Goal: Communication & Community: Answer question/provide support

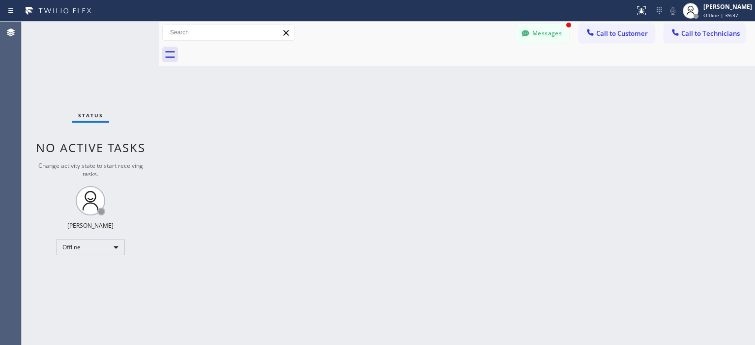
click at [544, 31] on button "Messages" at bounding box center [542, 33] width 54 height 19
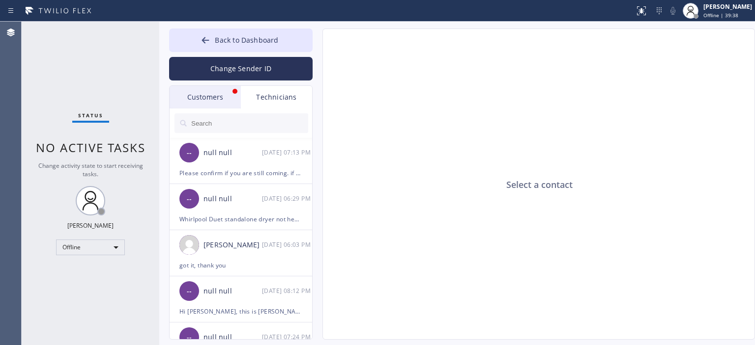
click at [221, 101] on div "Customers" at bounding box center [204, 97] width 71 height 23
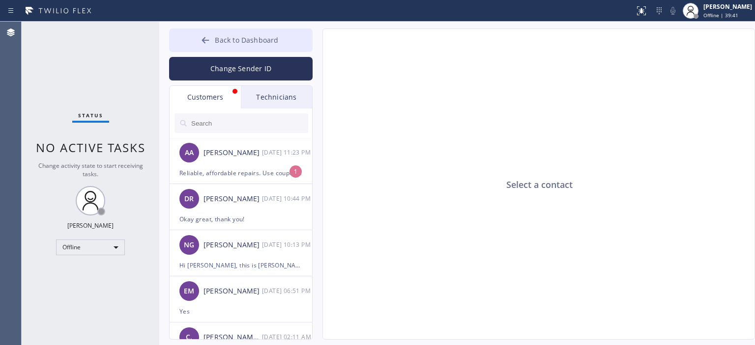
click at [199, 39] on button "Back to Dashboard" at bounding box center [240, 40] width 143 height 24
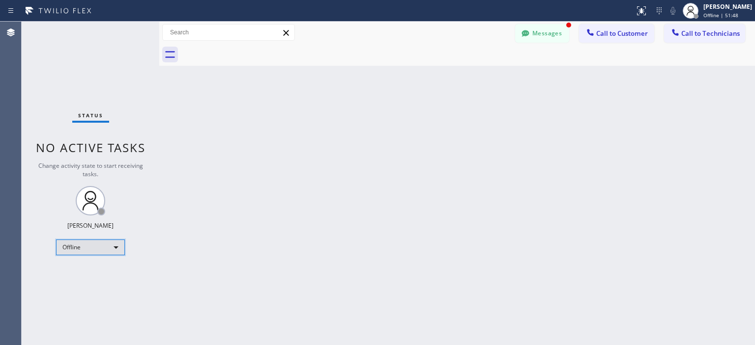
click at [97, 245] on div "Offline" at bounding box center [90, 248] width 69 height 16
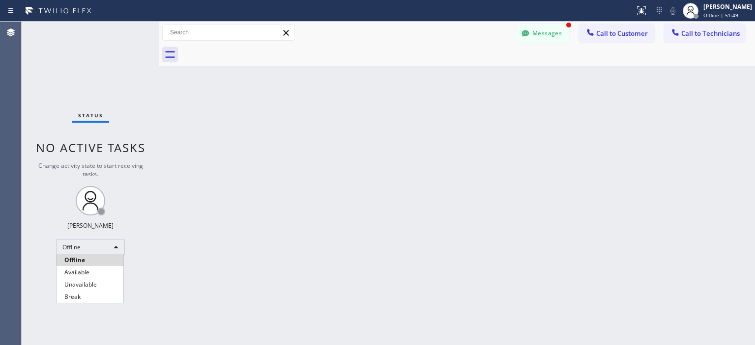
drag, startPoint x: 94, startPoint y: 271, endPoint x: 115, endPoint y: 184, distance: 89.1
click at [94, 270] on li "Available" at bounding box center [89, 273] width 67 height 12
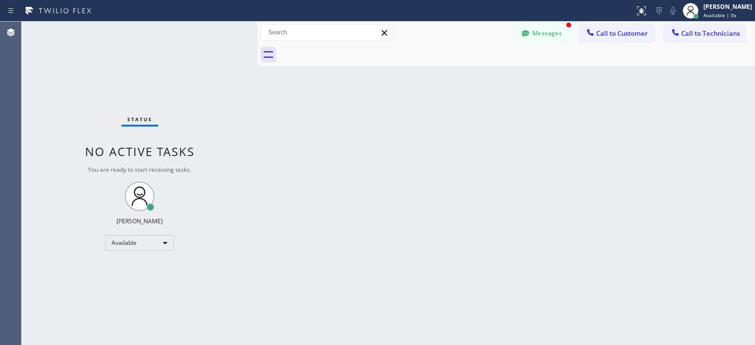
drag, startPoint x: 157, startPoint y: 60, endPoint x: 255, endPoint y: 60, distance: 98.3
click at [257, 60] on div at bounding box center [257, 184] width 0 height 324
click at [728, 231] on div "Back to Dashboard Change Sender ID Customers Technicians AA [PERSON_NAME] [DATE…" at bounding box center [505, 184] width 497 height 324
click at [545, 38] on button "Messages" at bounding box center [542, 33] width 54 height 19
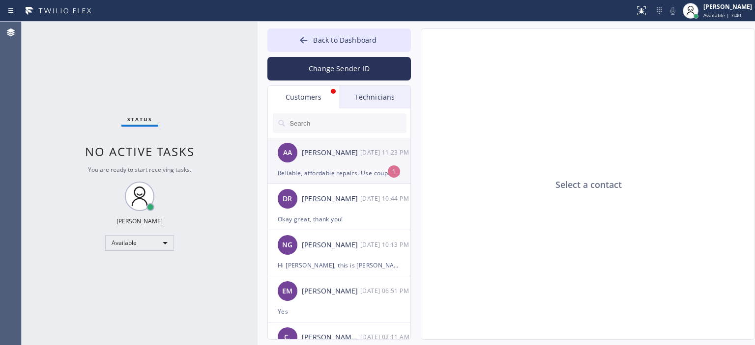
click at [369, 159] on div "AA [PERSON_NAME] [DATE] 11:23 PM" at bounding box center [339, 152] width 143 height 29
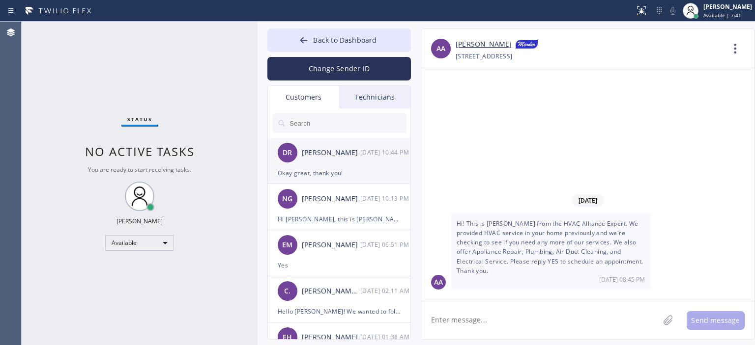
click at [360, 163] on div "DR [PERSON_NAME] [DATE] 10:44 PM" at bounding box center [339, 152] width 143 height 29
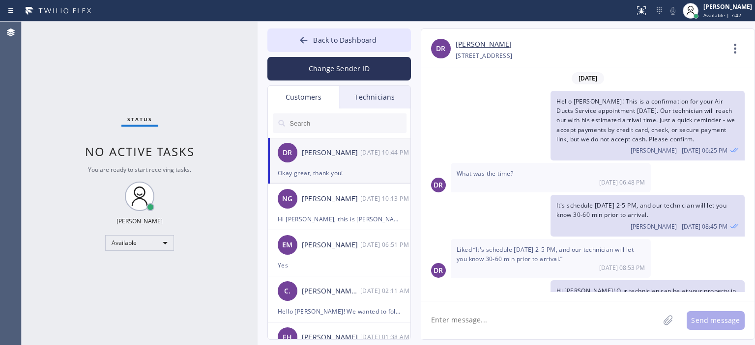
scroll to position [94, 0]
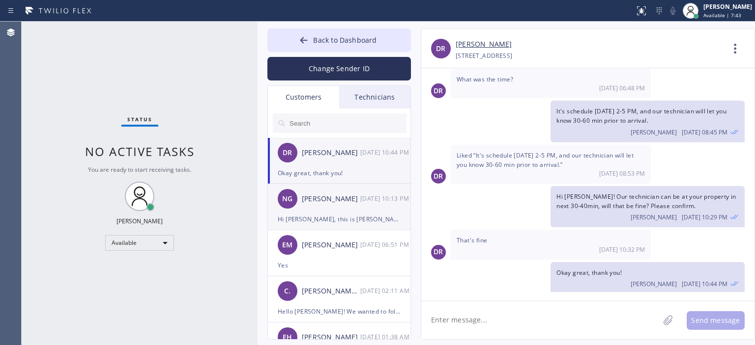
click at [370, 196] on div "[DATE] 10:13 PM" at bounding box center [385, 198] width 51 height 11
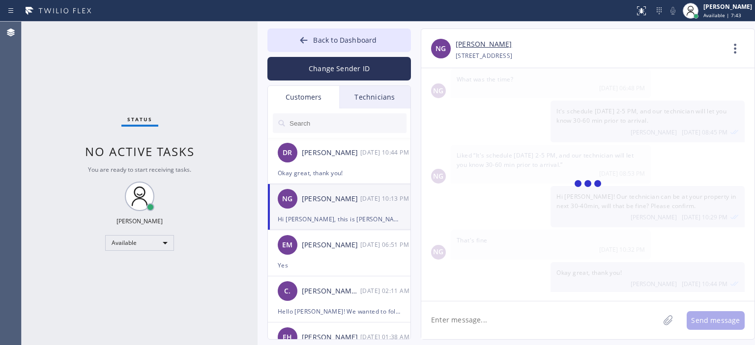
scroll to position [0, 0]
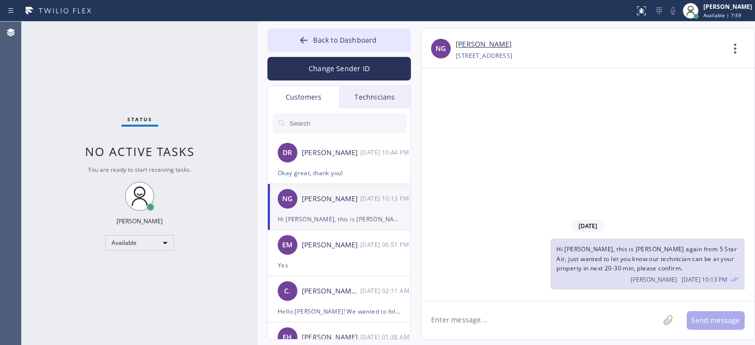
click at [48, 99] on div "Status No active tasks You are ready to start receiving tasks. [PERSON_NAME] Av…" at bounding box center [140, 184] width 236 height 324
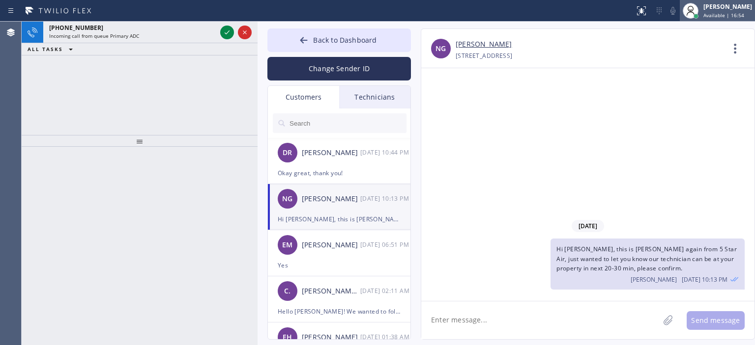
click at [705, 15] on span "Available | 16:54" at bounding box center [723, 15] width 41 height 7
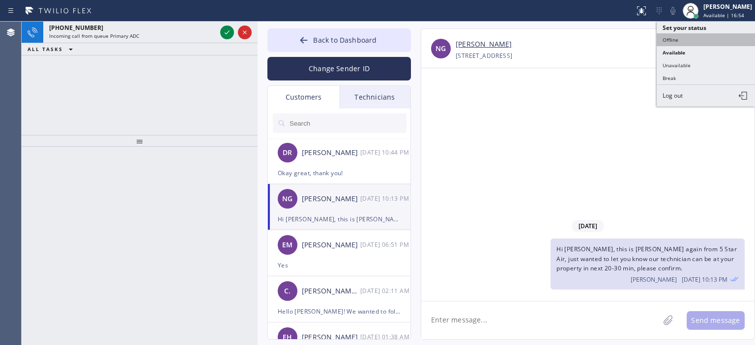
click at [694, 35] on button "Offline" at bounding box center [705, 39] width 98 height 13
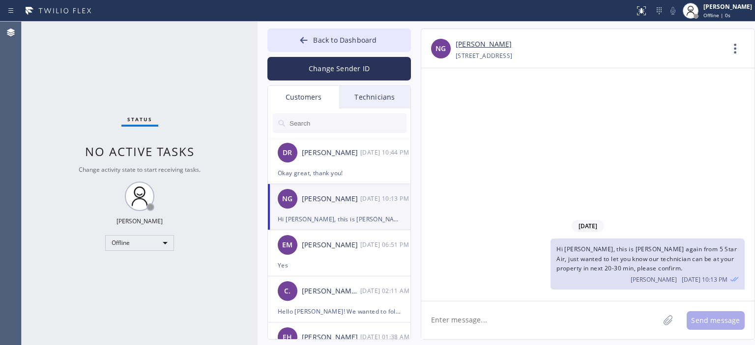
click at [40, 126] on div "Status No active tasks Change activity state to start receiving tasks. [PERSON_…" at bounding box center [140, 184] width 236 height 324
click at [141, 245] on div "Offline" at bounding box center [139, 243] width 69 height 16
click at [142, 268] on li "Available" at bounding box center [139, 269] width 67 height 12
click at [334, 165] on div "DR [PERSON_NAME] [DATE] 10:44 PM" at bounding box center [339, 152] width 143 height 29
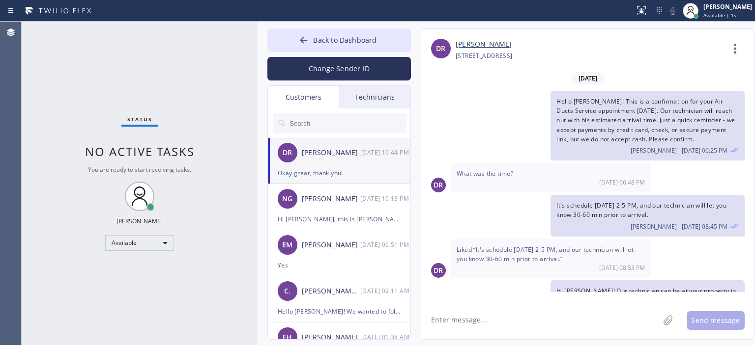
scroll to position [94, 0]
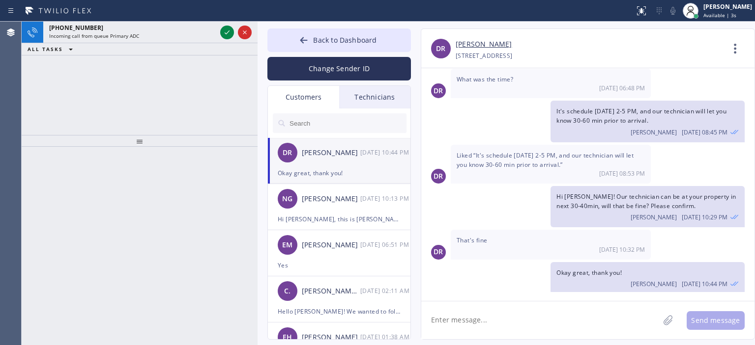
click at [43, 62] on div "[PHONE_NUMBER] Incoming call from queue Primary ADC ALL TASKS ALL TASKS ACTIVE …" at bounding box center [140, 78] width 236 height 113
click at [28, 80] on div "[PHONE_NUMBER] Incoming call from queue Primary ADC ALL TASKS ALL TASKS ACTIVE …" at bounding box center [140, 78] width 236 height 113
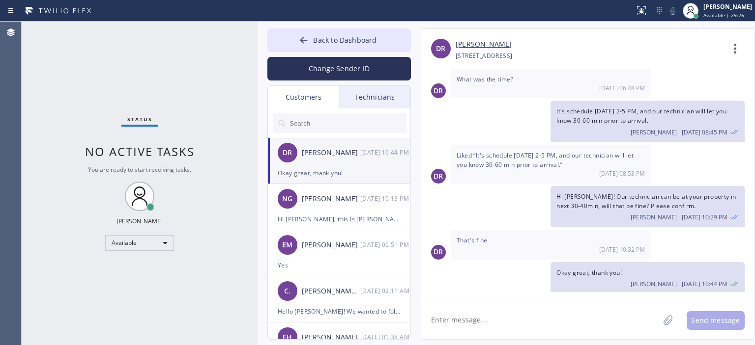
drag, startPoint x: 45, startPoint y: 58, endPoint x: 30, endPoint y: 1, distance: 58.9
click at [45, 55] on div "Status No active tasks You are ready to start receiving tasks. [PERSON_NAME] Av…" at bounding box center [140, 184] width 236 height 324
click at [341, 64] on button "Change Sender ID" at bounding box center [338, 69] width 143 height 24
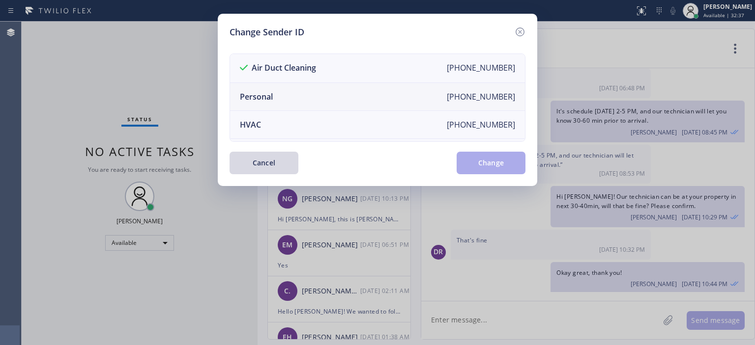
click at [280, 96] on li "Personal [PHONE_NUMBER]" at bounding box center [377, 97] width 295 height 28
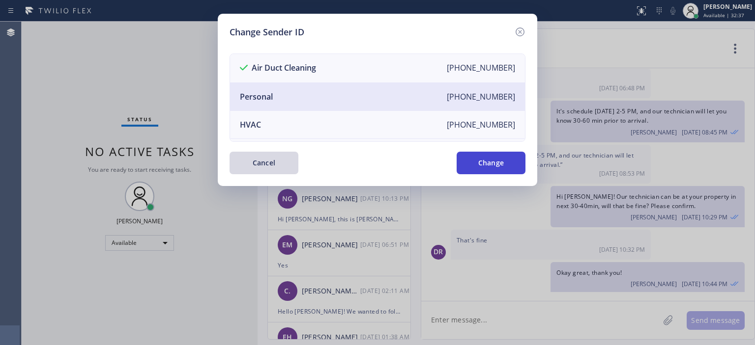
click at [505, 161] on button "Change" at bounding box center [490, 163] width 69 height 23
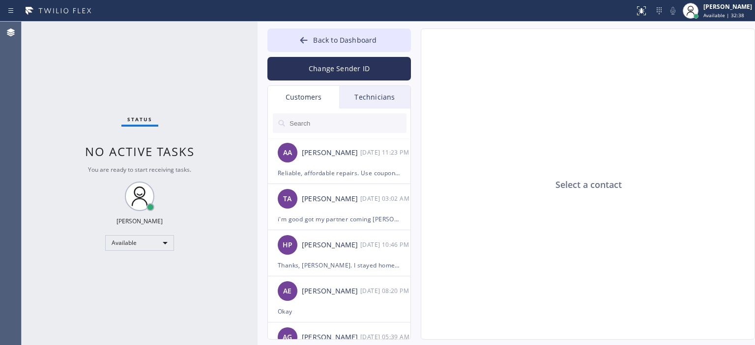
click at [378, 97] on div "Technicians" at bounding box center [374, 97] width 71 height 23
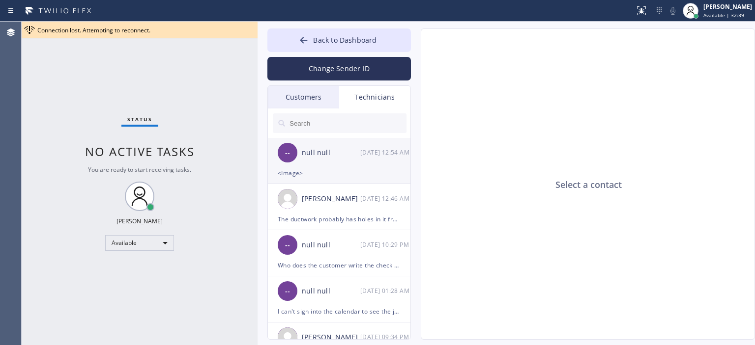
click at [353, 161] on div "-- null null [DATE] 12:54 AM" at bounding box center [339, 152] width 143 height 29
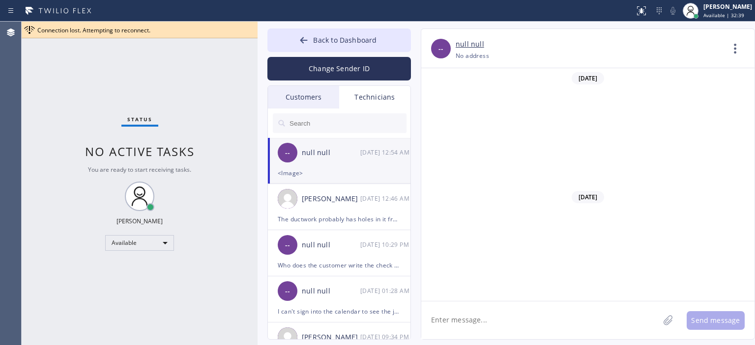
scroll to position [5908, 0]
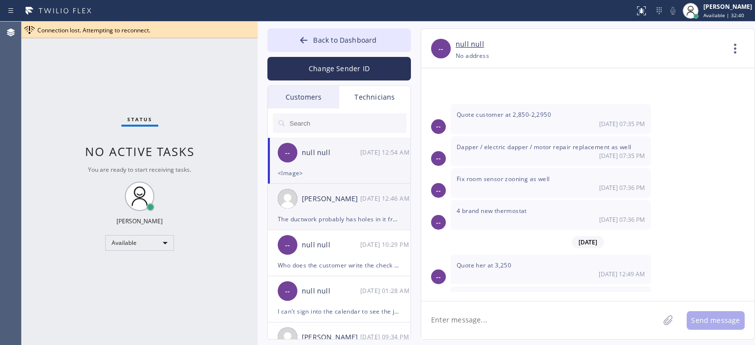
click at [359, 208] on div "[PERSON_NAME] [DATE] 12:46 AM" at bounding box center [339, 198] width 143 height 29
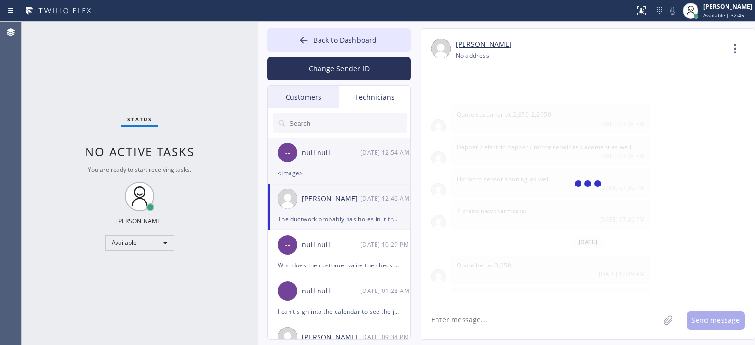
click at [367, 157] on div "[DATE] 12:54 AM" at bounding box center [385, 152] width 51 height 11
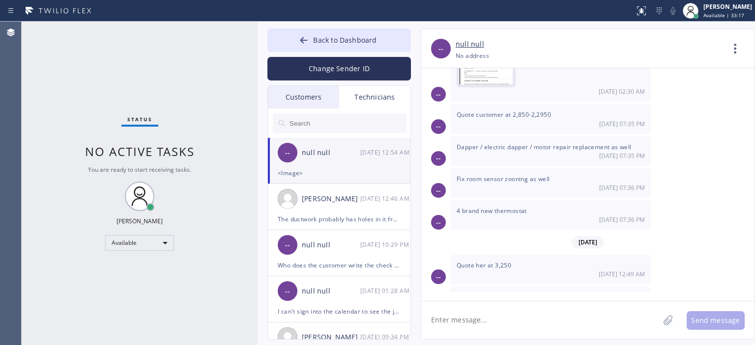
scroll to position [5907, 0]
click at [496, 296] on img at bounding box center [485, 325] width 53 height 59
click at [717, 18] on div "[PERSON_NAME] Available | 35:17" at bounding box center [728, 10] width 54 height 17
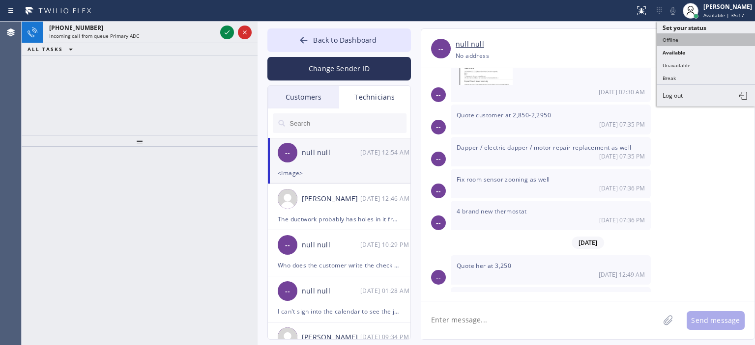
click at [678, 37] on button "Offline" at bounding box center [705, 39] width 98 height 13
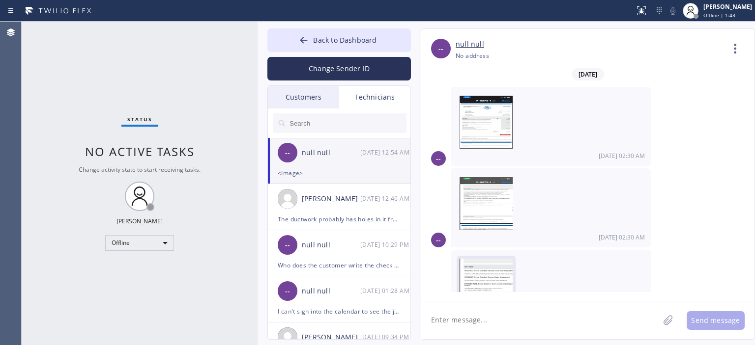
scroll to position [5680, 0]
click at [481, 259] on img at bounding box center [488, 285] width 59 height 53
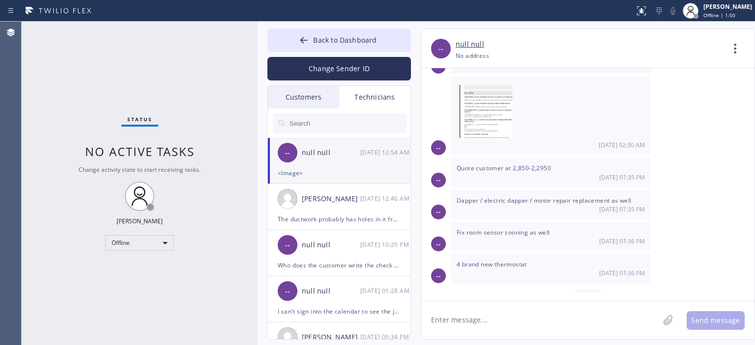
scroll to position [5908, 0]
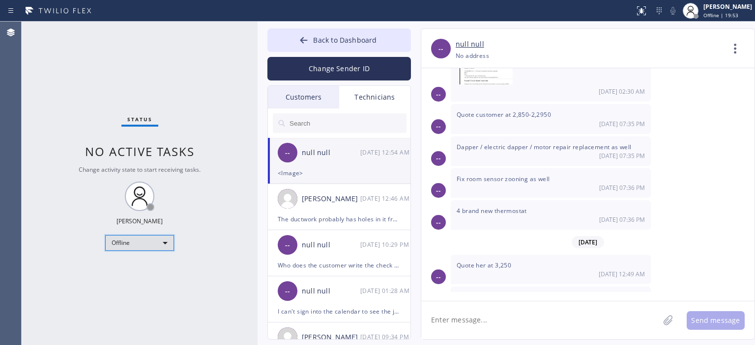
click at [132, 240] on div "Offline" at bounding box center [139, 243] width 69 height 16
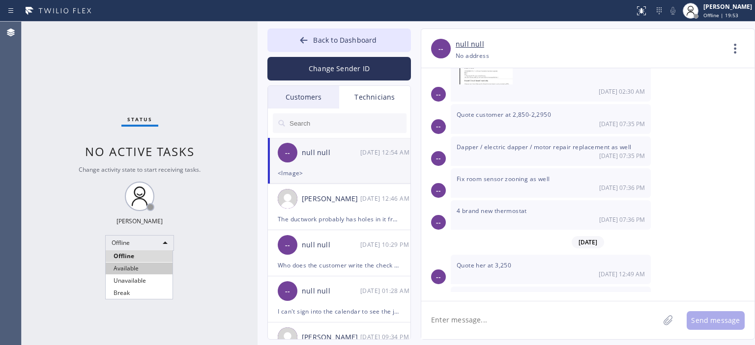
click at [140, 273] on li "Available" at bounding box center [139, 269] width 67 height 12
click at [302, 36] on icon at bounding box center [304, 40] width 10 height 10
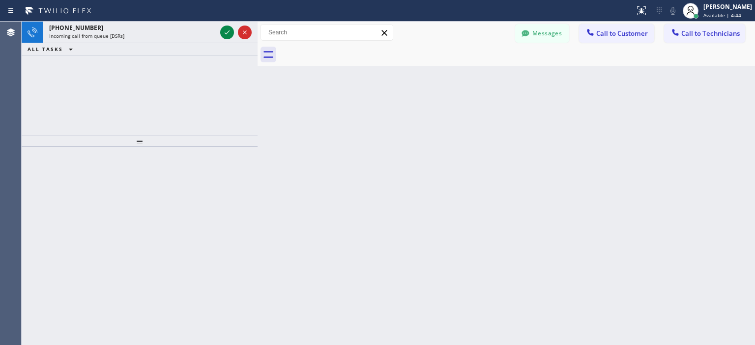
click at [49, 70] on div "[PHONE_NUMBER] Incoming call from queue [DSRs] ALL TASKS ALL TASKS ACTIVE TASKS…" at bounding box center [140, 78] width 236 height 113
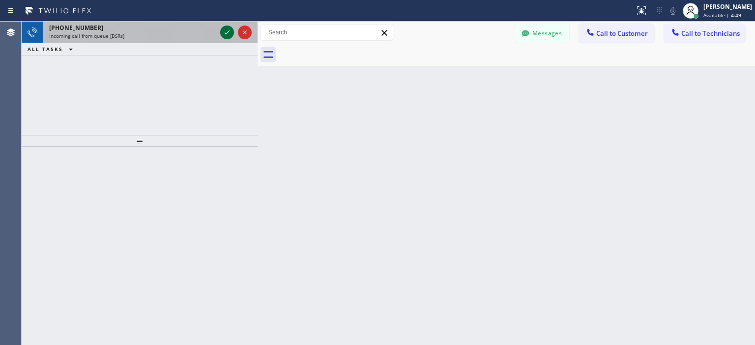
click at [227, 32] on icon at bounding box center [227, 33] width 12 height 12
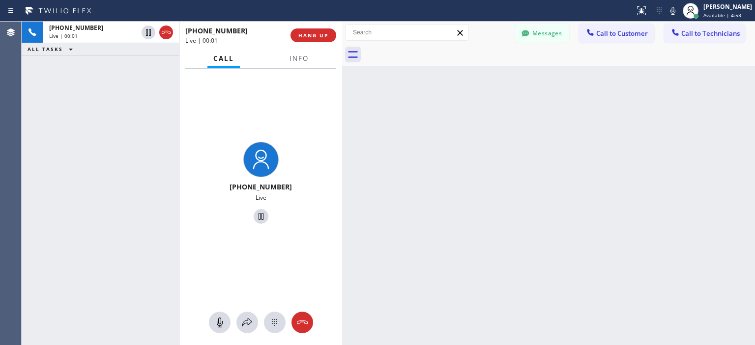
scroll to position [6021, 0]
drag, startPoint x: 255, startPoint y: 48, endPoint x: 340, endPoint y: 50, distance: 84.5
click at [342, 50] on div at bounding box center [342, 184] width 0 height 324
click at [318, 32] on span "HANG UP" at bounding box center [313, 35] width 30 height 7
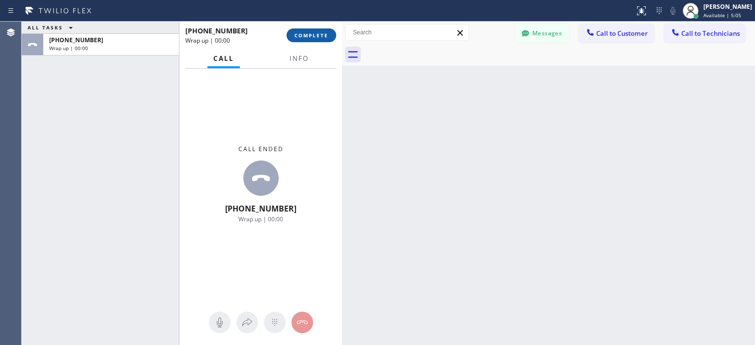
click at [317, 34] on span "COMPLETE" at bounding box center [311, 35] width 34 height 7
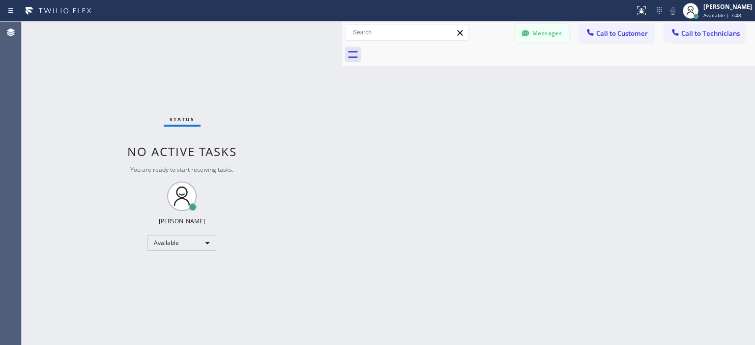
click at [554, 32] on button "Messages" at bounding box center [542, 33] width 54 height 19
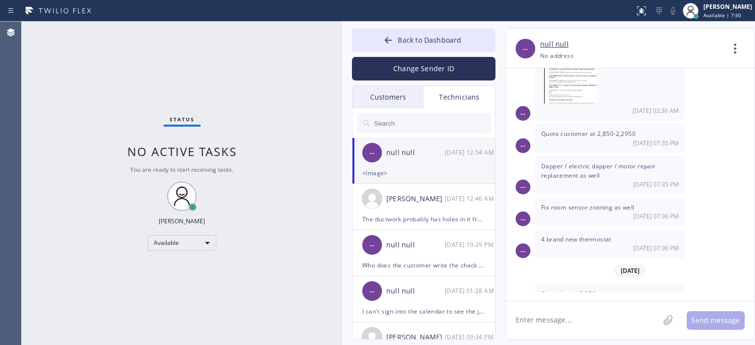
click at [566, 320] on textarea at bounding box center [582, 321] width 153 height 38
type textarea "hey hey, please the Slack for a sec"
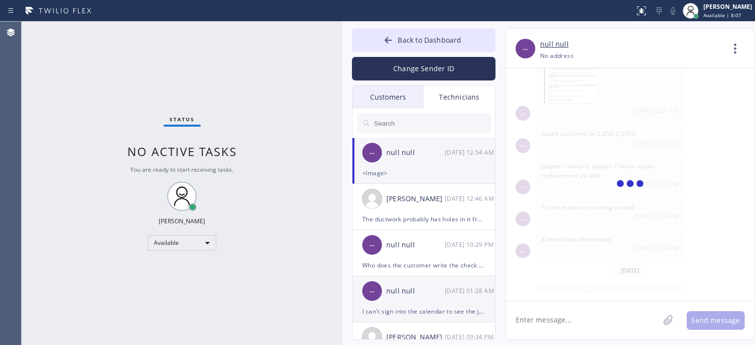
scroll to position [6055, 0]
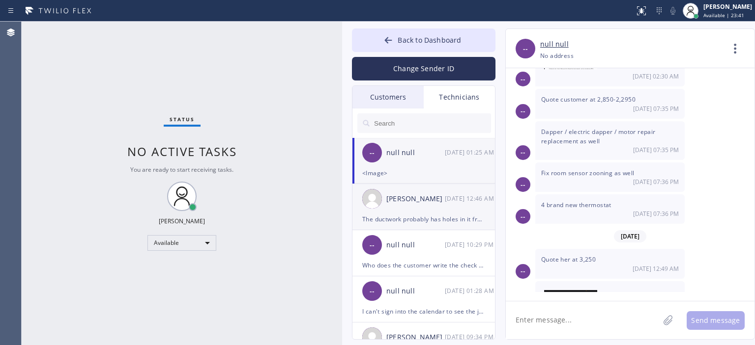
click at [443, 202] on div "[PERSON_NAME]" at bounding box center [415, 199] width 58 height 11
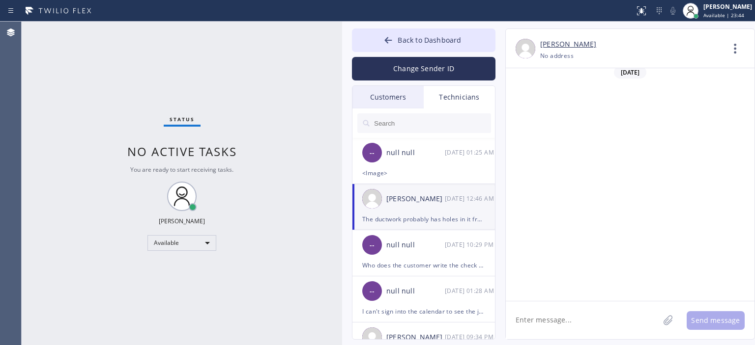
scroll to position [66048, 0]
click at [395, 98] on div "Customers" at bounding box center [387, 97] width 71 height 23
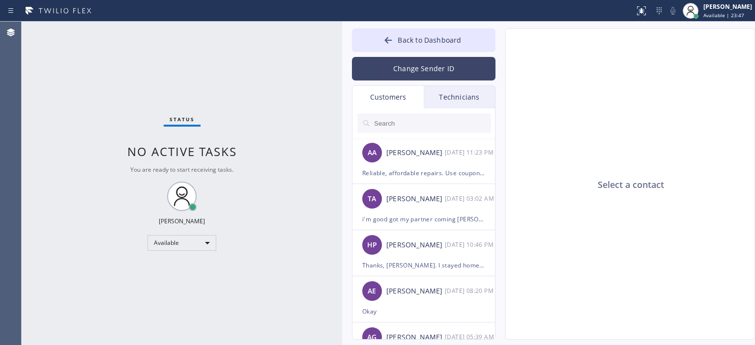
click at [417, 72] on button "Change Sender ID" at bounding box center [423, 69] width 143 height 24
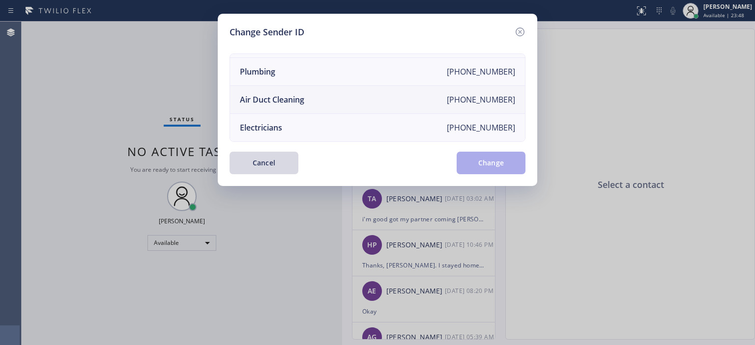
scroll to position [114, 0]
click at [337, 95] on li "Air Duct Cleaning [PHONE_NUMBER]" at bounding box center [377, 100] width 295 height 28
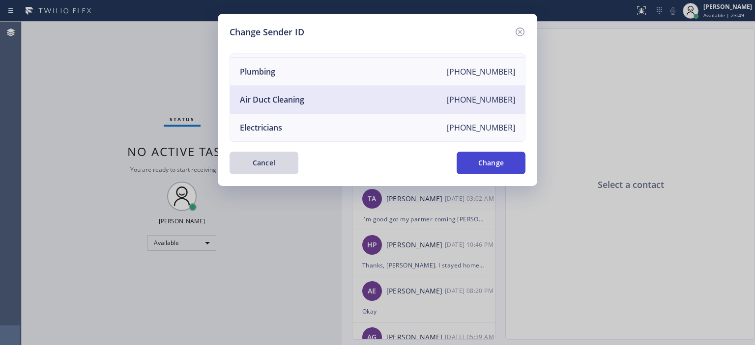
click at [482, 162] on button "Change" at bounding box center [490, 163] width 69 height 23
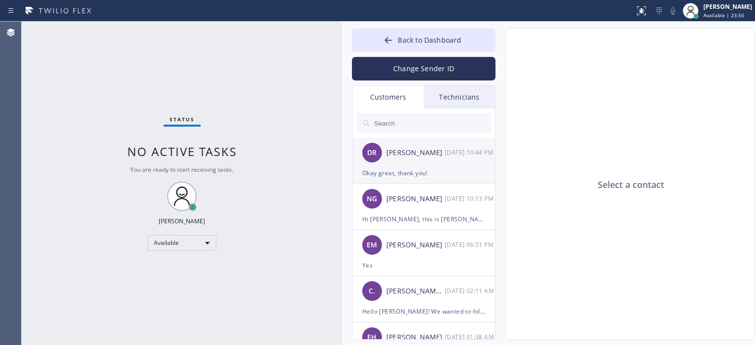
click at [430, 168] on div "Okay great, thank you!" at bounding box center [423, 173] width 123 height 11
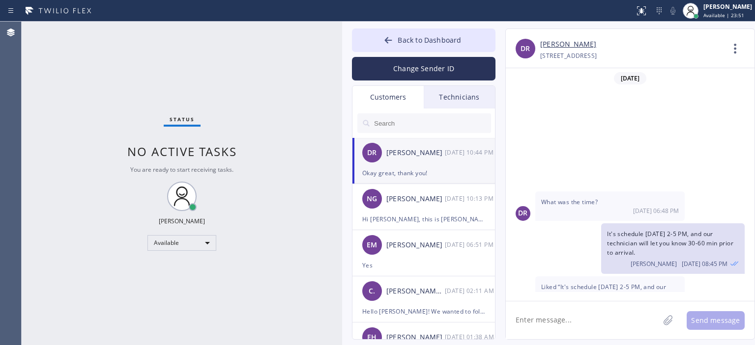
scroll to position [141, 0]
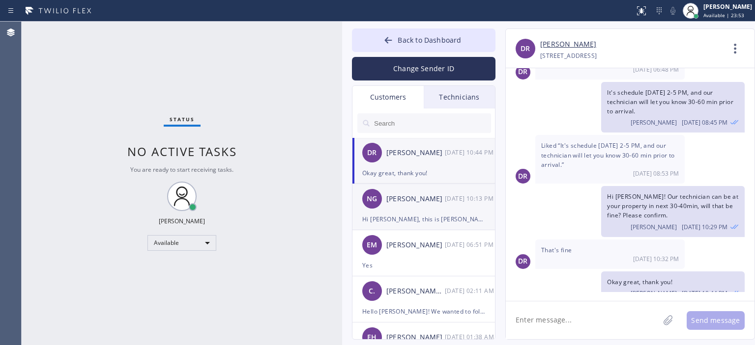
click at [434, 209] on div "NG [PERSON_NAME] [DATE] 10:13 PM" at bounding box center [423, 198] width 143 height 29
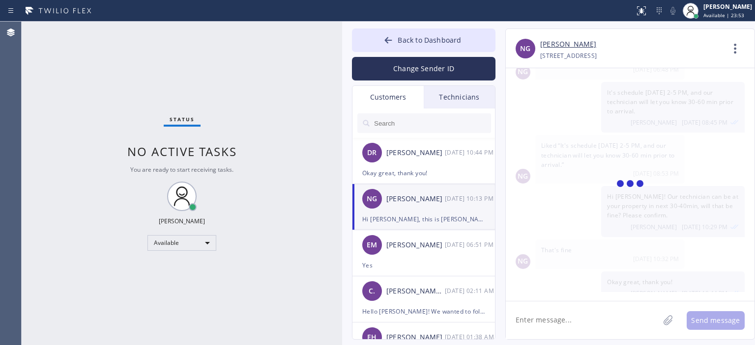
scroll to position [0, 0]
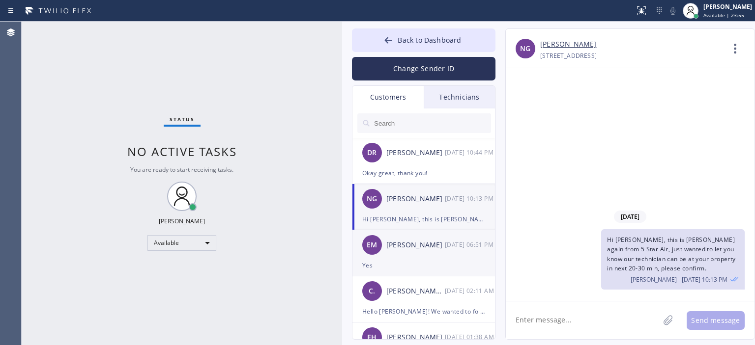
click at [434, 249] on div "[PERSON_NAME]" at bounding box center [415, 245] width 58 height 11
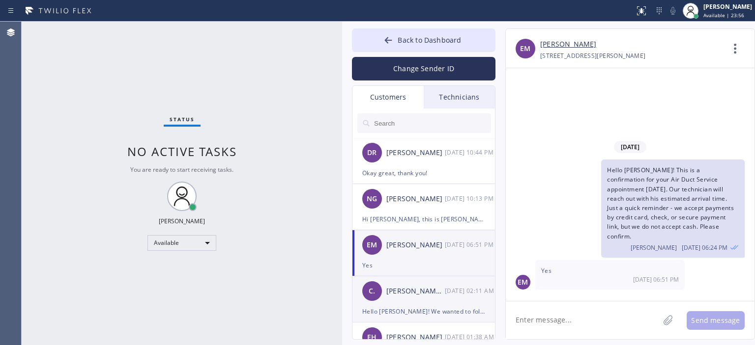
click at [440, 292] on div "[PERSON_NAME] .." at bounding box center [415, 291] width 58 height 11
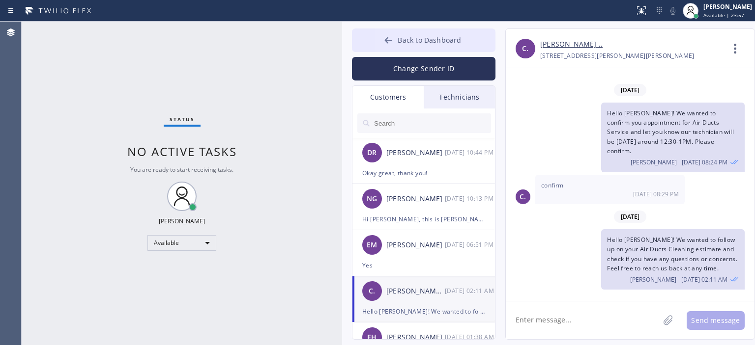
click at [387, 44] on icon at bounding box center [388, 40] width 10 height 10
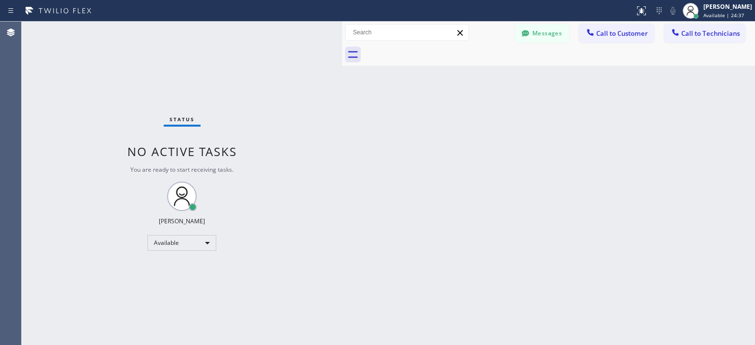
click at [37, 86] on div "Status No active tasks You are ready to start receiving tasks. [PERSON_NAME] Av…" at bounding box center [182, 184] width 320 height 324
click at [533, 41] on button "Messages" at bounding box center [542, 33] width 54 height 19
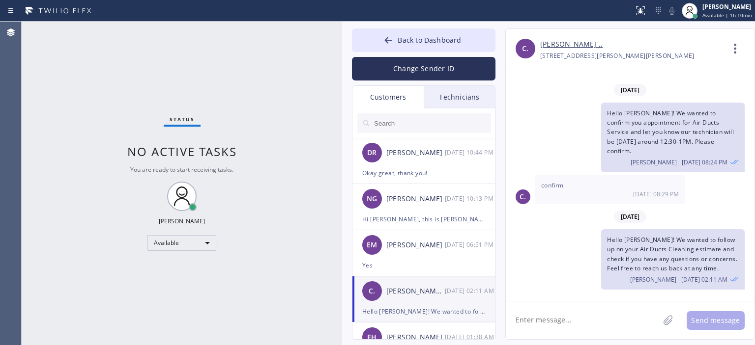
click at [448, 104] on div "Technicians" at bounding box center [458, 97] width 71 height 23
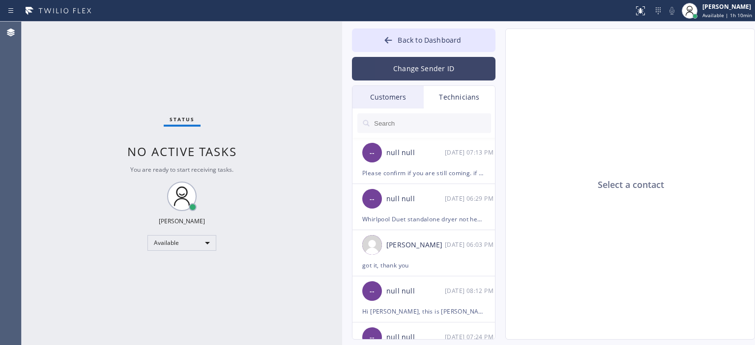
click at [432, 72] on button "Change Sender ID" at bounding box center [423, 69] width 143 height 24
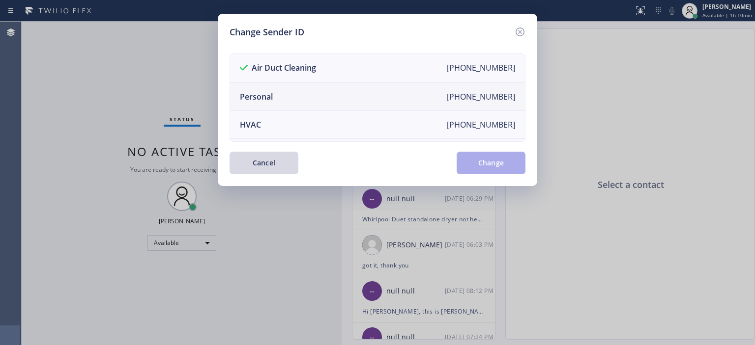
click at [390, 92] on li "Personal [PHONE_NUMBER]" at bounding box center [377, 97] width 295 height 28
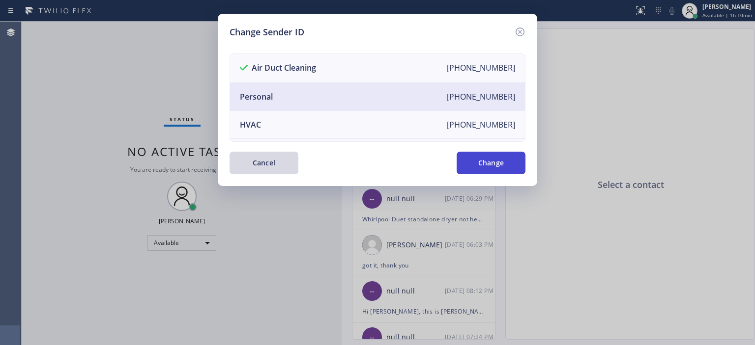
click at [490, 168] on button "Change" at bounding box center [490, 163] width 69 height 23
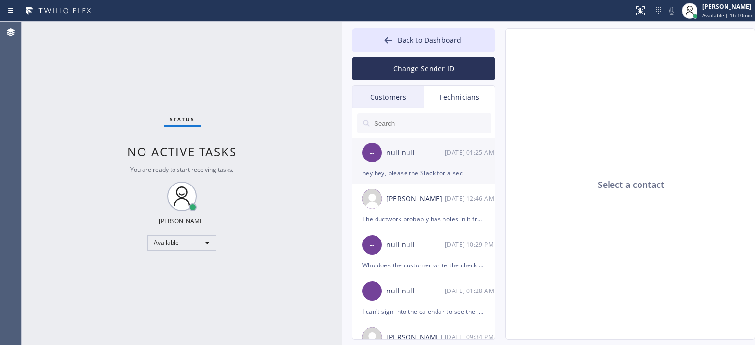
click at [457, 154] on div "[DATE] 01:25 AM" at bounding box center [470, 152] width 51 height 11
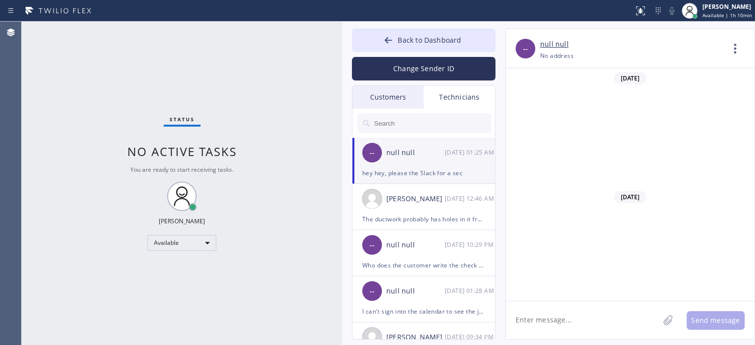
scroll to position [6055, 0]
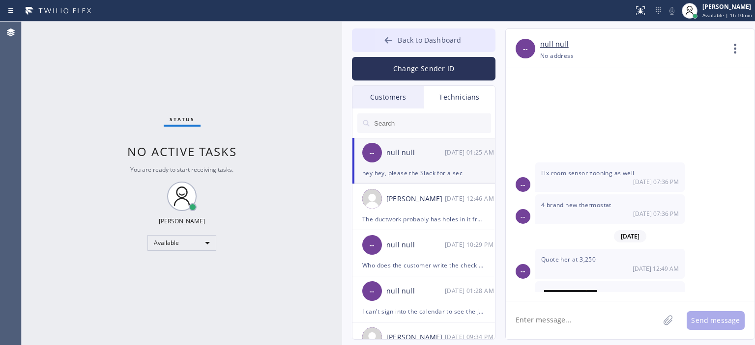
click at [377, 39] on button "Back to Dashboard" at bounding box center [423, 40] width 143 height 24
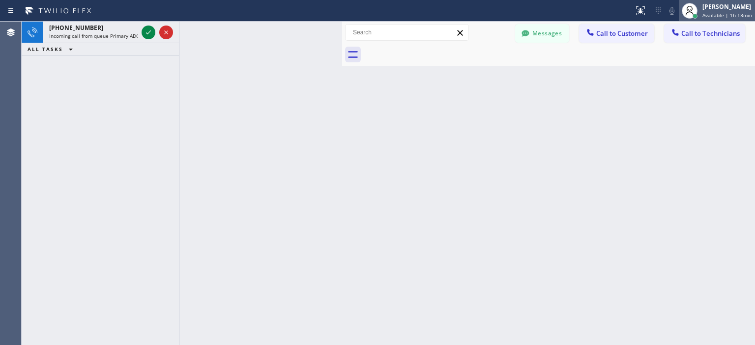
click at [736, 12] on span "Available | 1h 13min" at bounding box center [727, 15] width 50 height 7
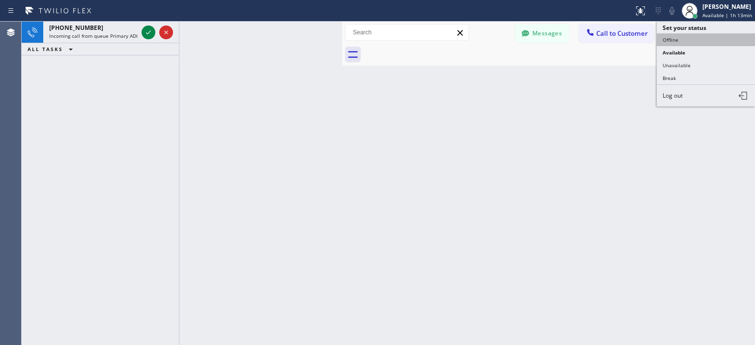
click at [684, 38] on button "Offline" at bounding box center [705, 39] width 98 height 13
